Goal: Information Seeking & Learning: Learn about a topic

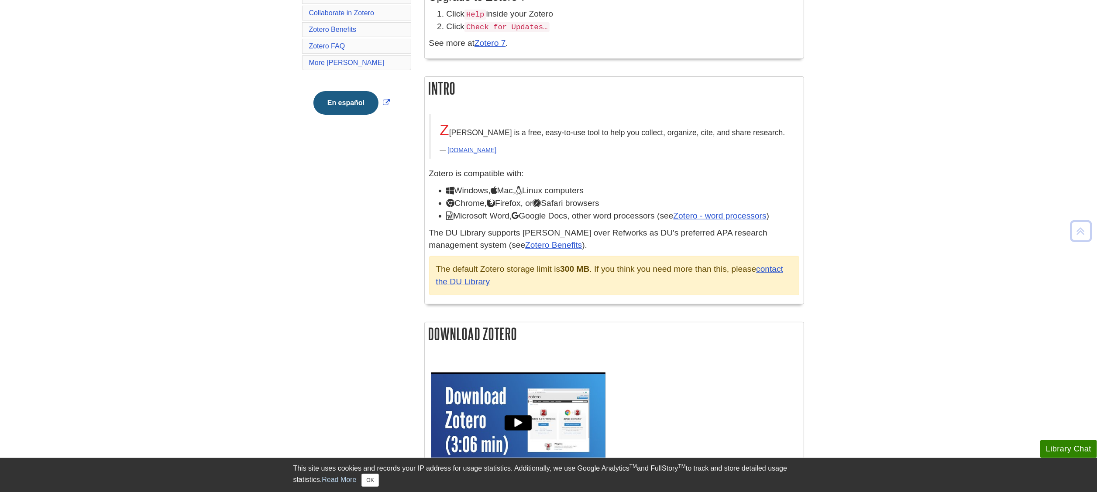
scroll to position [243, 0]
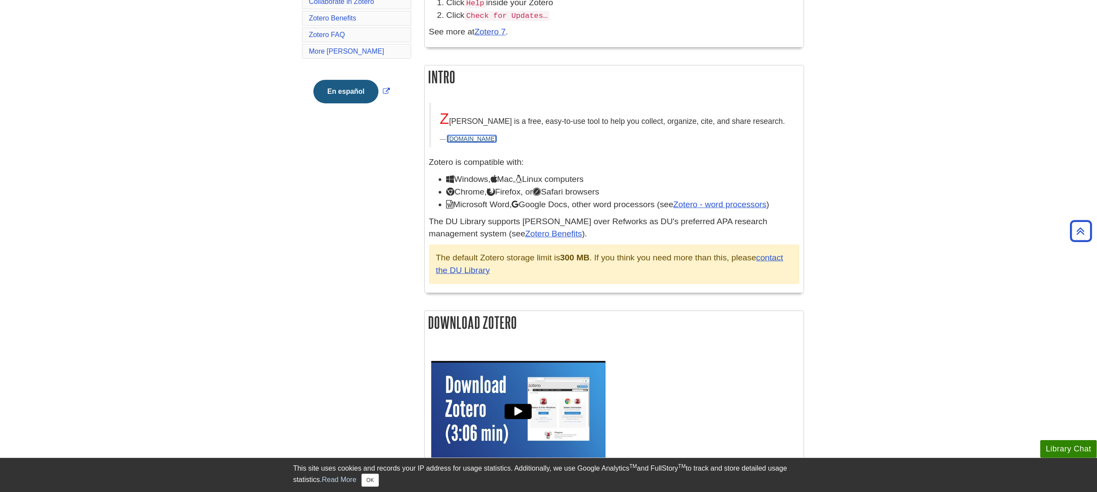
click at [464, 140] on link "[DOMAIN_NAME]" at bounding box center [471, 138] width 49 height 7
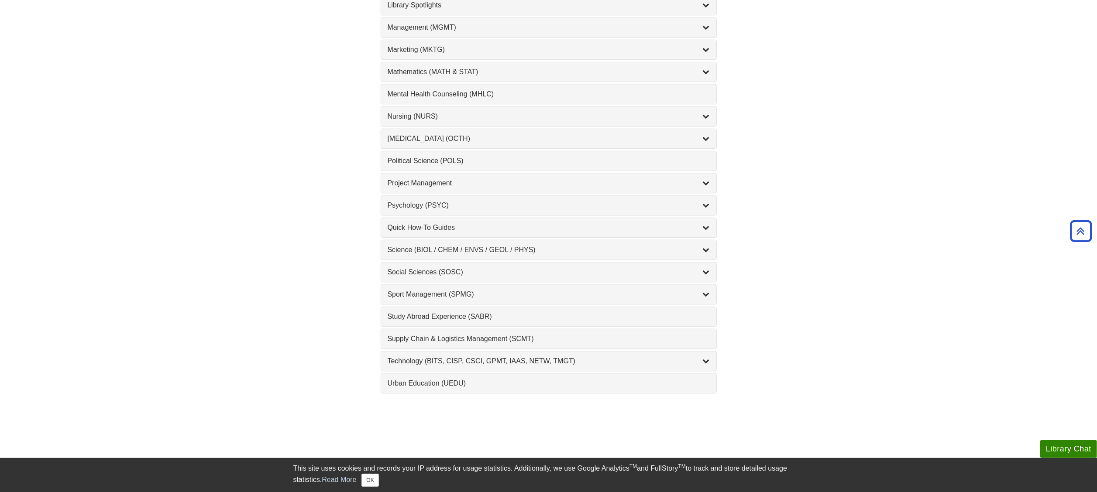
scroll to position [770, 0]
click at [474, 125] on div "Nursing (NURS) , 14 guides" at bounding box center [548, 115] width 335 height 19
click at [707, 119] on icon "List of Subjects" at bounding box center [706, 115] width 7 height 7
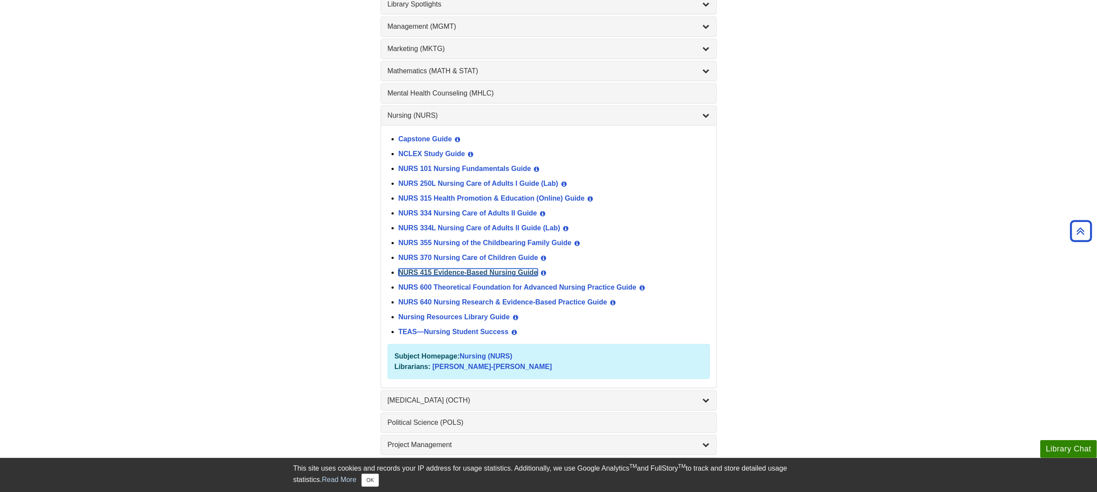
click at [505, 276] on link "NURS 415 Evidence-Based Nursing Guide" at bounding box center [468, 272] width 139 height 7
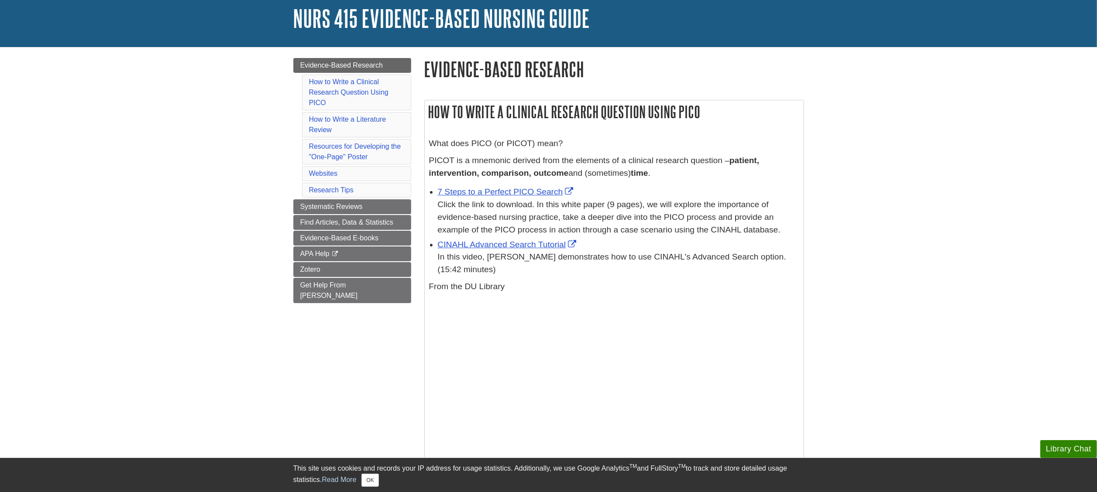
scroll to position [52, 0]
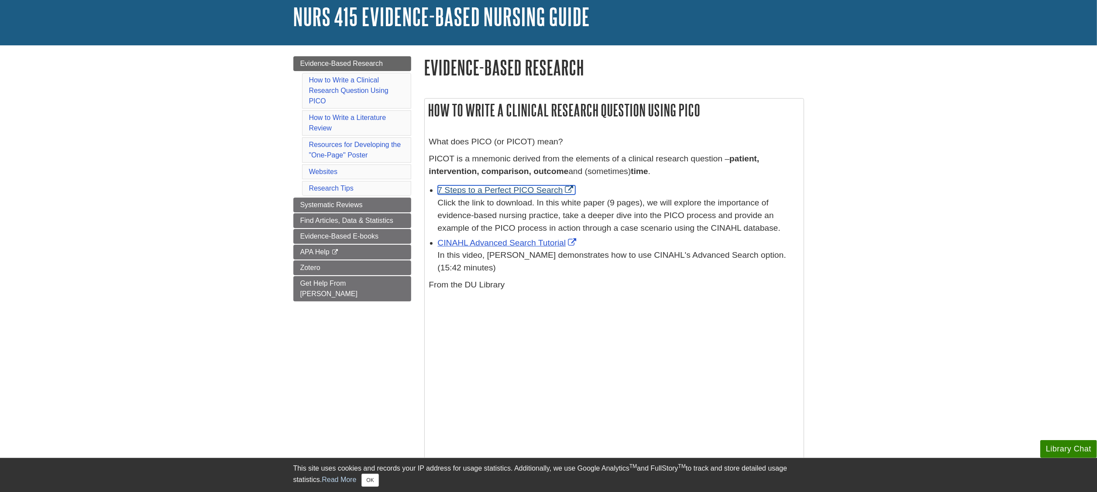
click at [527, 189] on link "7 Steps to a Perfect PICO Search" at bounding box center [507, 190] width 138 height 9
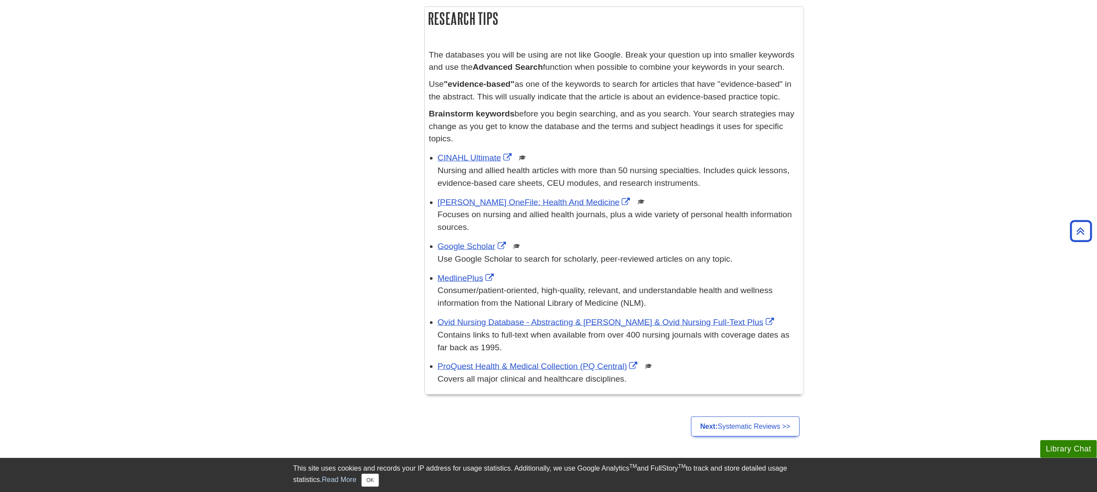
scroll to position [1003, 0]
click at [481, 151] on div "CINAHL Ultimate This link opens in a new window Nursing and allied health artic…" at bounding box center [618, 170] width 361 height 38
click at [481, 157] on link "CINAHL Ultimate" at bounding box center [476, 156] width 76 height 9
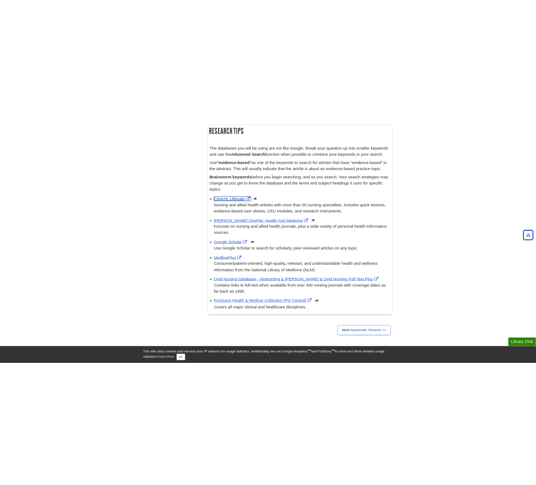
scroll to position [1003, 0]
